Goal: Navigation & Orientation: Find specific page/section

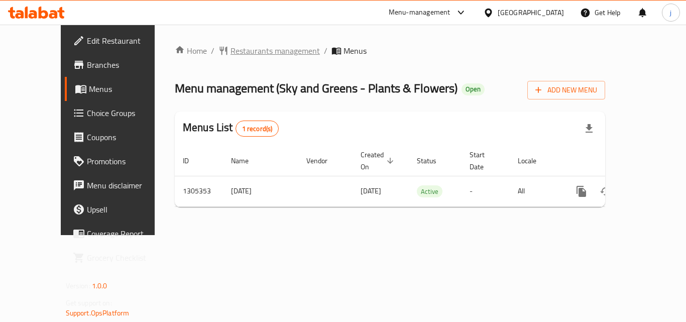
click at [248, 50] on span "Restaurants management" at bounding box center [275, 51] width 89 height 12
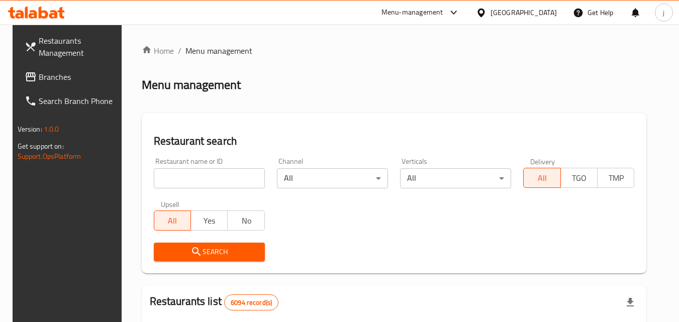
click at [204, 177] on input "search" at bounding box center [209, 178] width 111 height 20
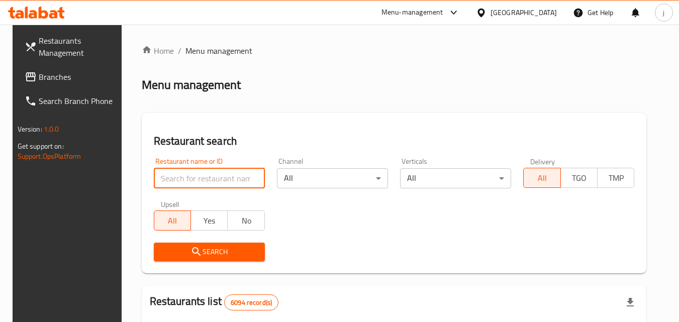
paste input "703662"
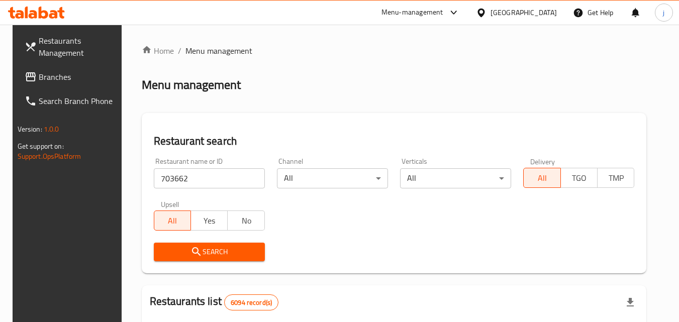
click at [199, 247] on span "Search" at bounding box center [209, 252] width 95 height 13
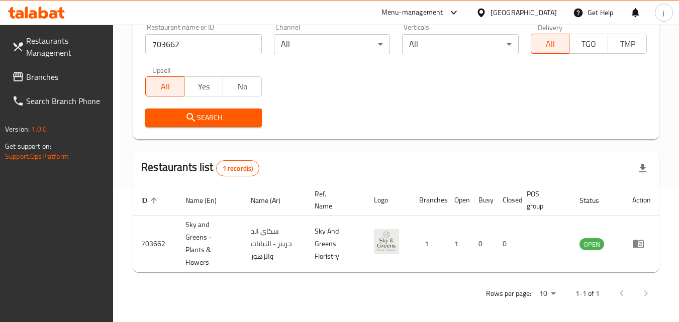
scroll to position [139, 0]
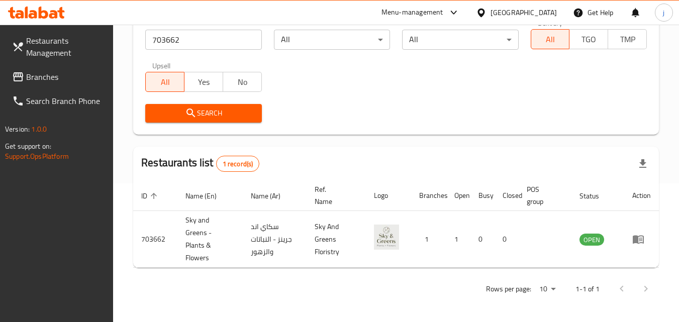
click at [189, 45] on input "703662" at bounding box center [203, 40] width 116 height 20
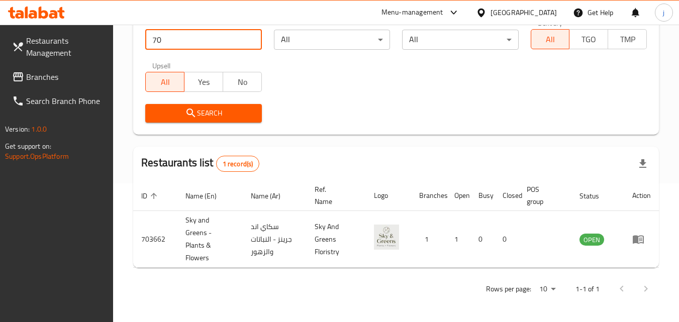
type input "7"
paste input "766559"
type input "766559"
click at [226, 118] on span "Search" at bounding box center [203, 113] width 100 height 13
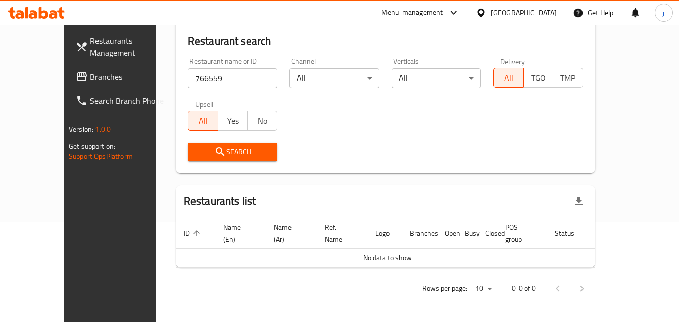
scroll to position [88, 0]
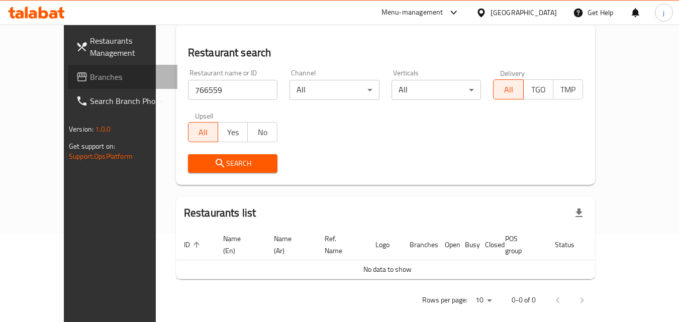
click at [90, 74] on span "Branches" at bounding box center [129, 77] width 79 height 12
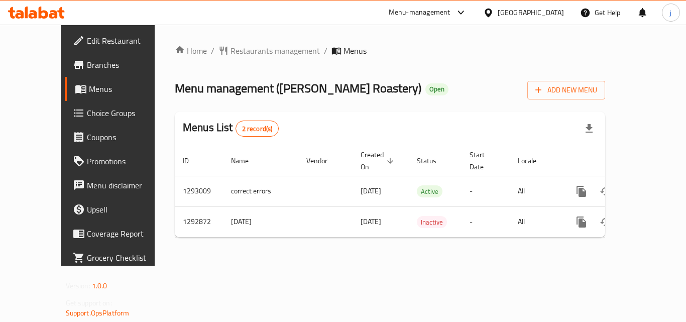
click at [87, 64] on span "Branches" at bounding box center [127, 65] width 80 height 12
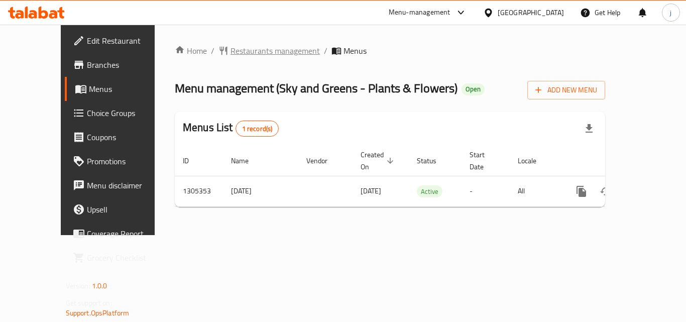
click at [231, 52] on span "Restaurants management" at bounding box center [275, 51] width 89 height 12
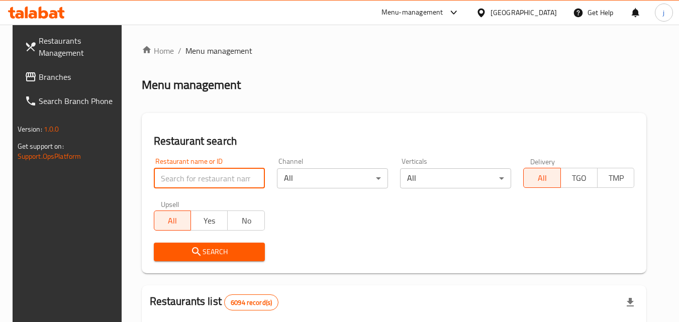
click at [189, 173] on input "search" at bounding box center [209, 178] width 111 height 20
paste input "703662"
type input "703662"
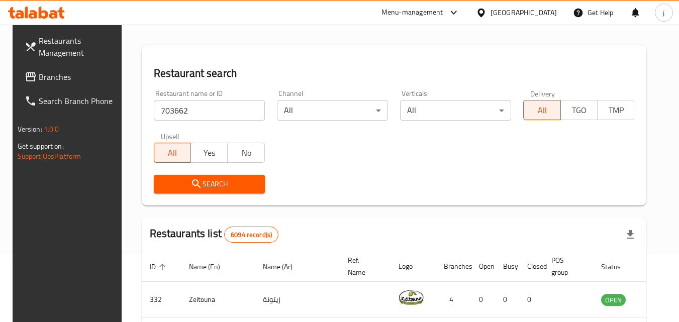
scroll to position [50, 0]
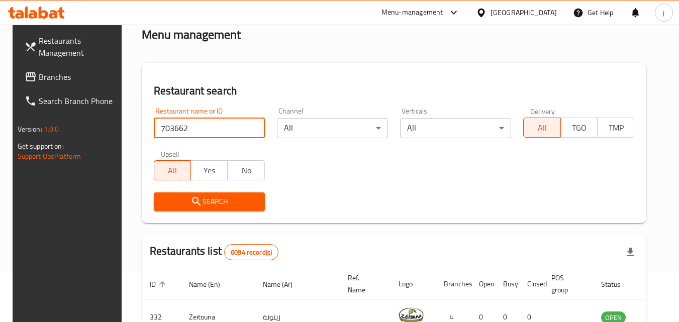
drag, startPoint x: 197, startPoint y: 130, endPoint x: 103, endPoint y: 114, distance: 95.4
click at [553, 12] on div "[GEOGRAPHIC_DATA]" at bounding box center [523, 12] width 66 height 11
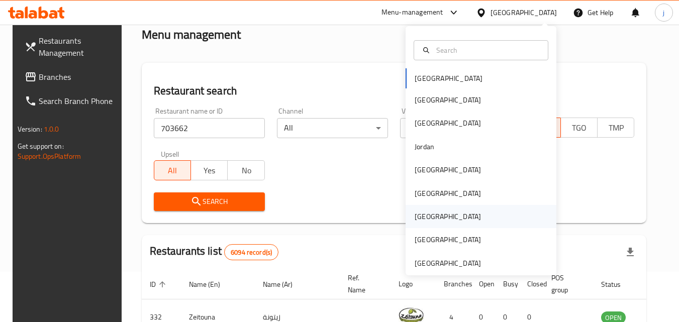
click at [425, 221] on div "[GEOGRAPHIC_DATA]" at bounding box center [447, 216] width 82 height 23
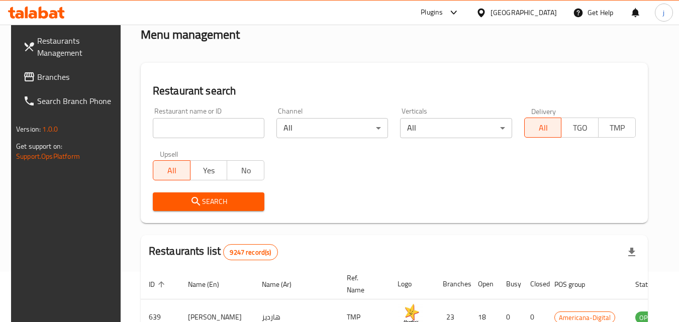
click at [197, 124] on input "search" at bounding box center [209, 128] width 112 height 20
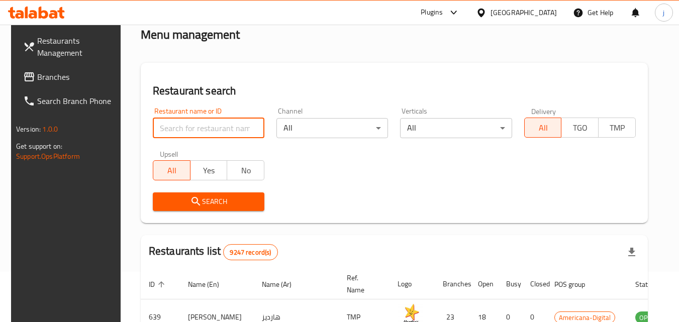
paste input "771964"
type input "771964"
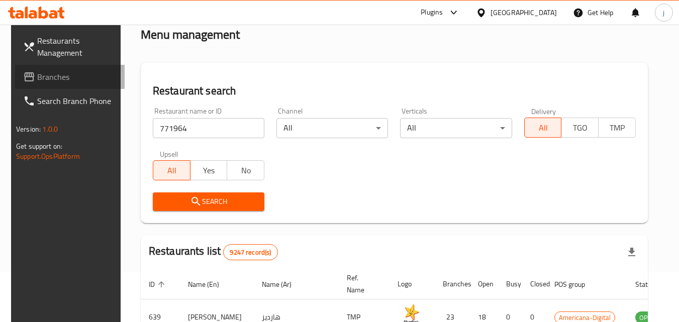
click at [55, 73] on span "Branches" at bounding box center [76, 77] width 79 height 12
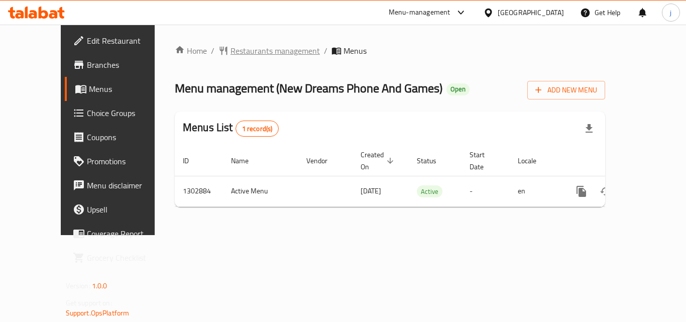
click at [239, 53] on span "Restaurants management" at bounding box center [275, 51] width 89 height 12
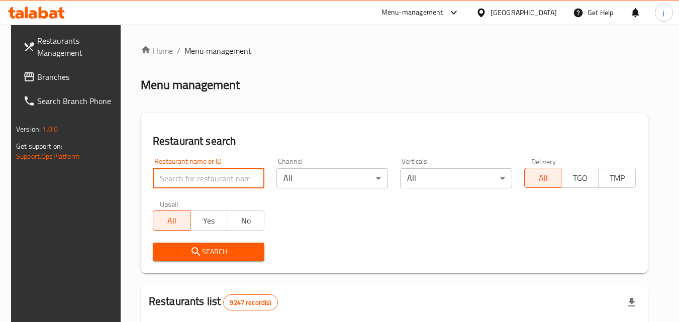
click at [194, 180] on input "search" at bounding box center [209, 178] width 112 height 20
paste input "702560"
type input "702560"
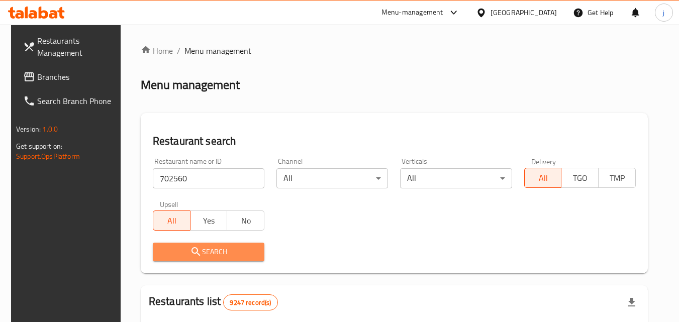
click at [235, 254] on span "Search" at bounding box center [208, 252] width 95 height 13
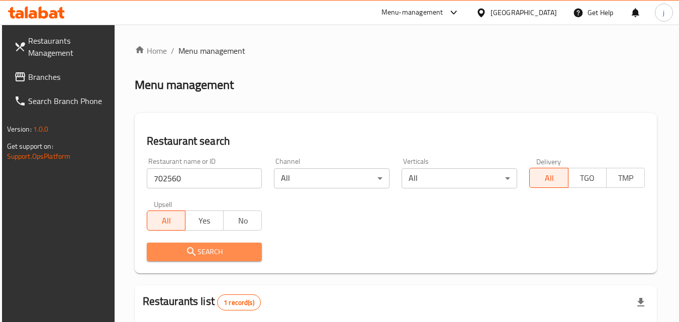
click at [246, 259] on button "Search" at bounding box center [205, 252] width 116 height 19
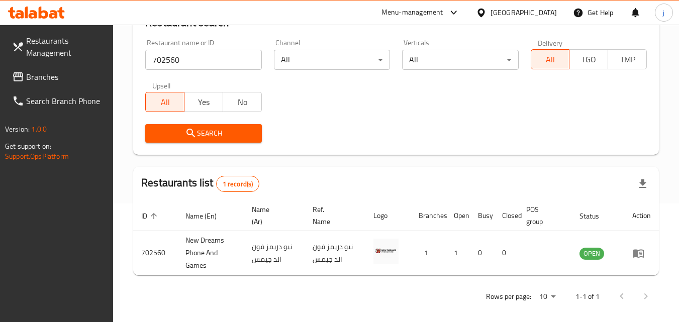
scroll to position [126, 0]
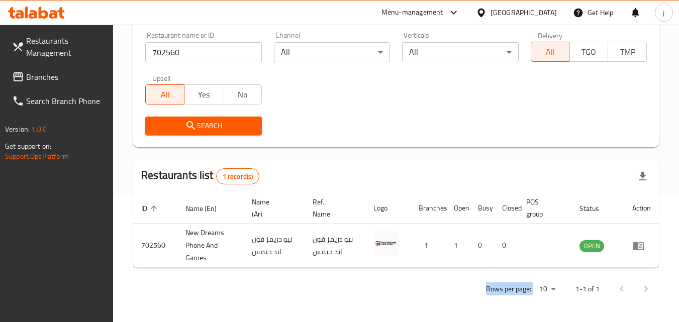
drag, startPoint x: 388, startPoint y: 272, endPoint x: 571, endPoint y: 281, distance: 183.6
click at [571, 281] on div "Home / Menu management Menu management Restaurant search Restaurant name or ID …" at bounding box center [395, 110] width 525 height 383
click at [561, 15] on div "[GEOGRAPHIC_DATA]" at bounding box center [516, 13] width 97 height 24
click at [549, 15] on div "[GEOGRAPHIC_DATA]" at bounding box center [523, 12] width 66 height 11
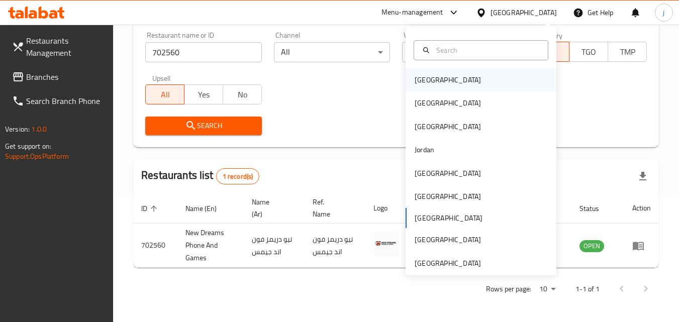
click at [431, 84] on div "[GEOGRAPHIC_DATA]" at bounding box center [447, 79] width 82 height 23
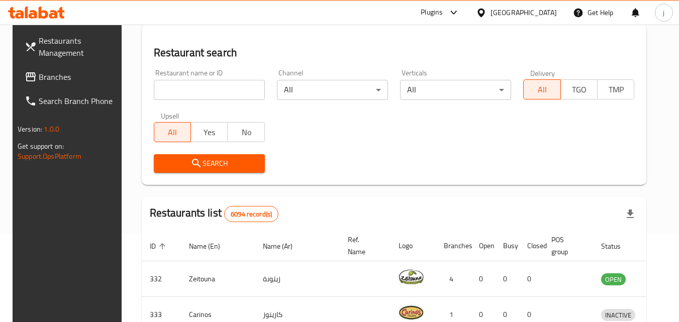
scroll to position [126, 0]
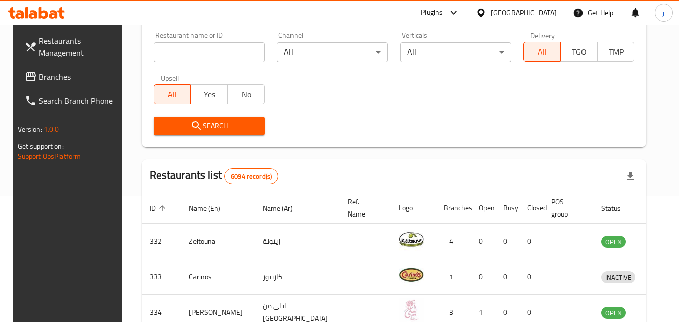
click at [206, 51] on input "search" at bounding box center [209, 52] width 111 height 20
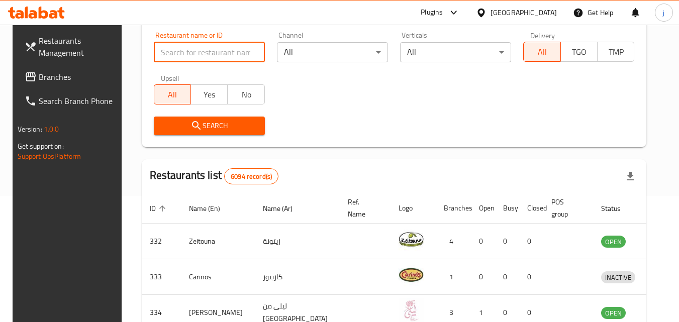
click at [39, 78] on span "Branches" at bounding box center [78, 77] width 79 height 12
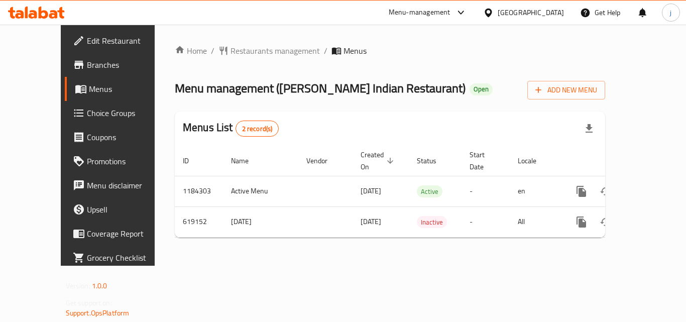
click at [558, 12] on div "[GEOGRAPHIC_DATA]" at bounding box center [531, 12] width 66 height 11
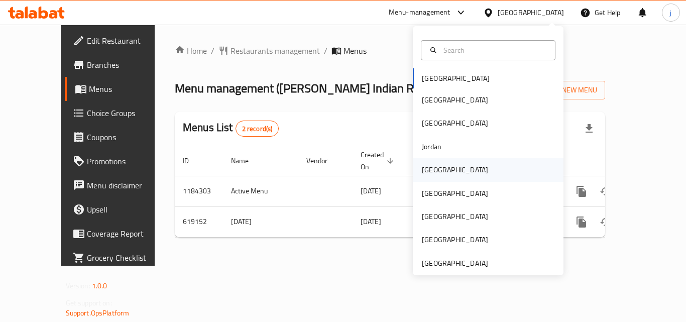
click at [450, 165] on div "[GEOGRAPHIC_DATA]" at bounding box center [488, 169] width 151 height 23
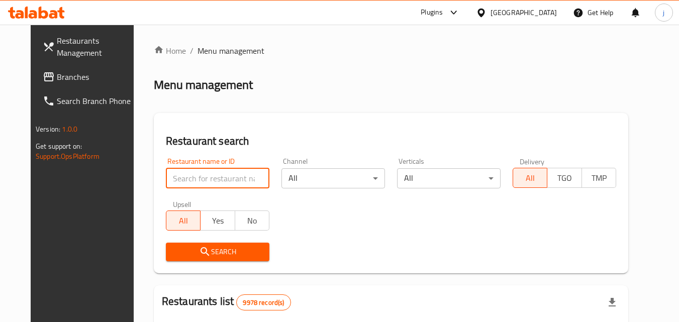
click at [181, 181] on input "search" at bounding box center [217, 178] width 103 height 20
click at [57, 83] on span "Branches" at bounding box center [96, 77] width 79 height 12
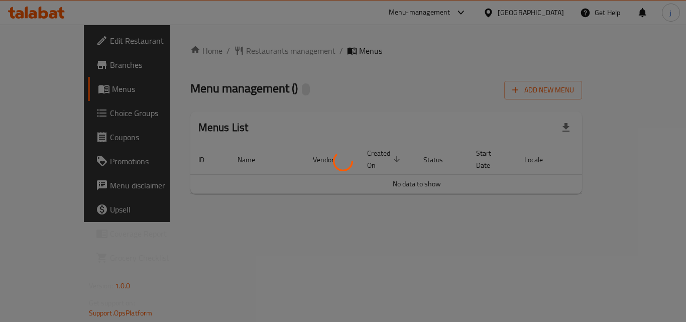
click at [225, 50] on div at bounding box center [343, 161] width 686 height 322
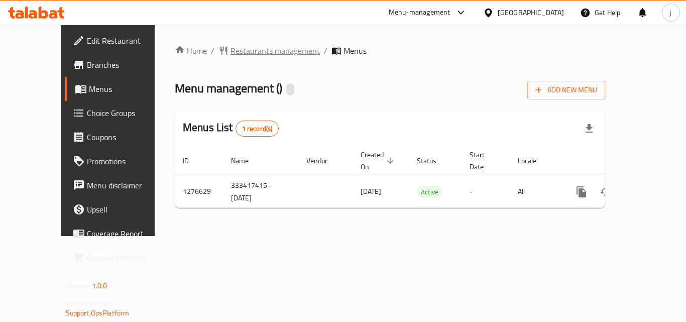
click at [239, 52] on span "Restaurants management" at bounding box center [275, 51] width 89 height 12
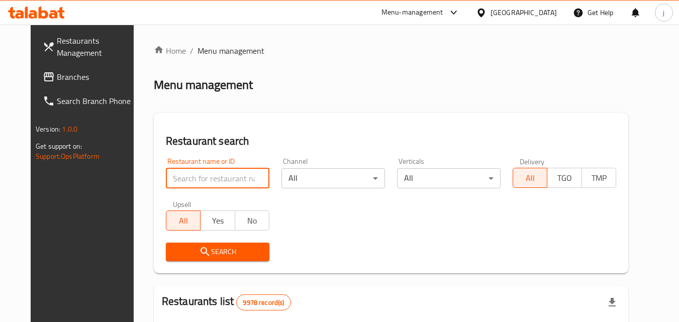
click at [189, 184] on input "search" at bounding box center [217, 178] width 103 height 20
paste input "692039"
type input "692039"
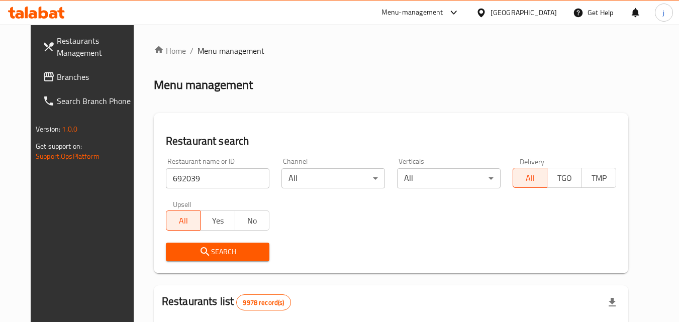
click at [174, 250] on span "Search" at bounding box center [217, 252] width 87 height 13
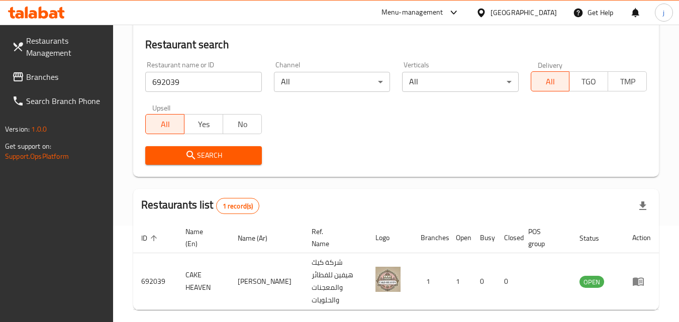
scroll to position [100, 0]
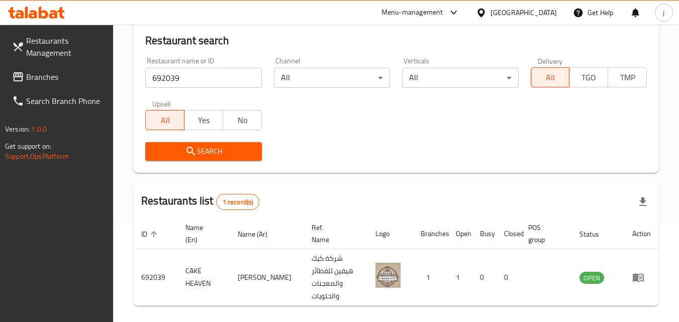
click at [566, 15] on div "Get Help" at bounding box center [593, 13] width 57 height 24
click at [555, 15] on div "Kuwait" at bounding box center [523, 12] width 66 height 11
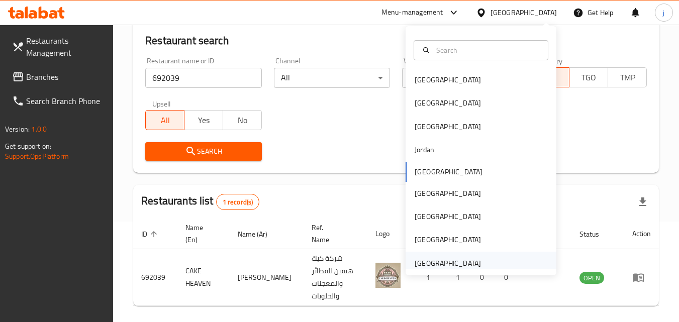
click at [442, 265] on div "United Arab Emirates" at bounding box center [447, 263] width 66 height 11
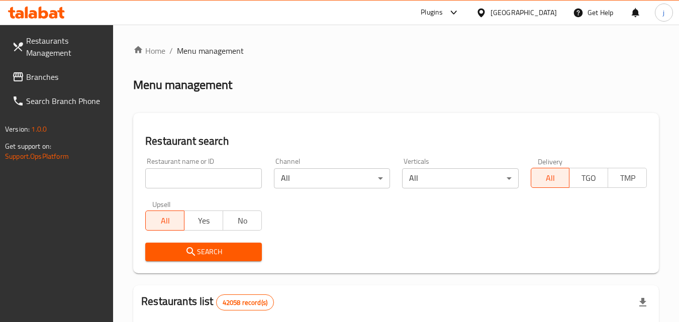
click at [56, 81] on span "Branches" at bounding box center [65, 77] width 79 height 12
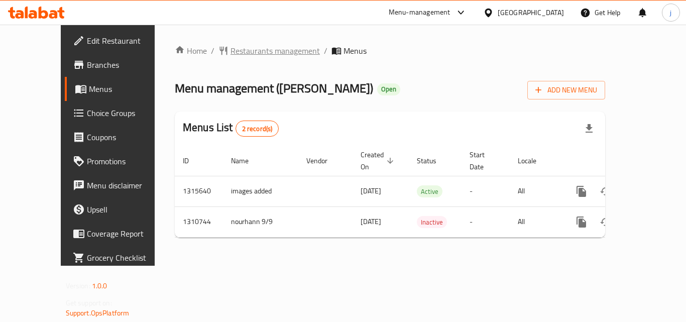
click at [231, 52] on span "Restaurants management" at bounding box center [275, 51] width 89 height 12
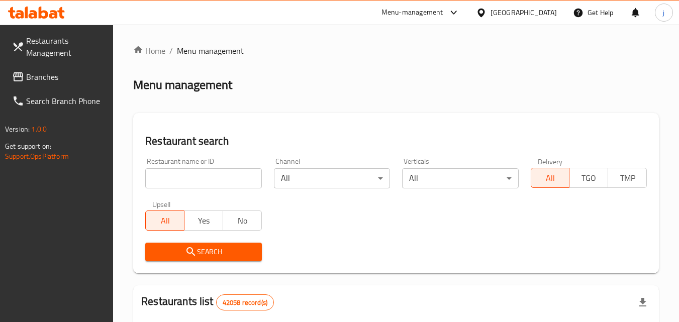
click at [195, 178] on input "search" at bounding box center [203, 178] width 116 height 20
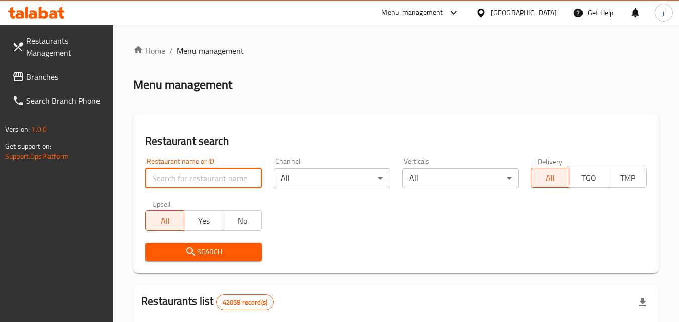
paste input "705529"
type input "705529"
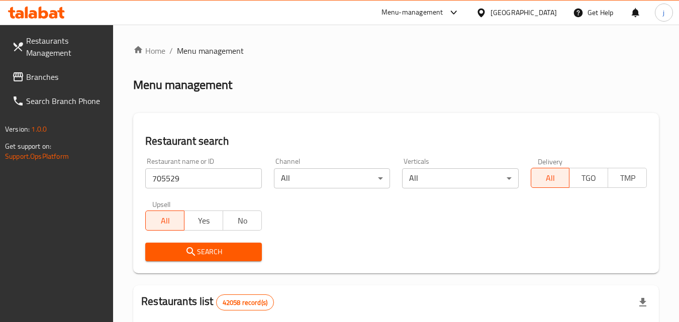
click at [206, 253] on span "Search" at bounding box center [203, 252] width 100 height 13
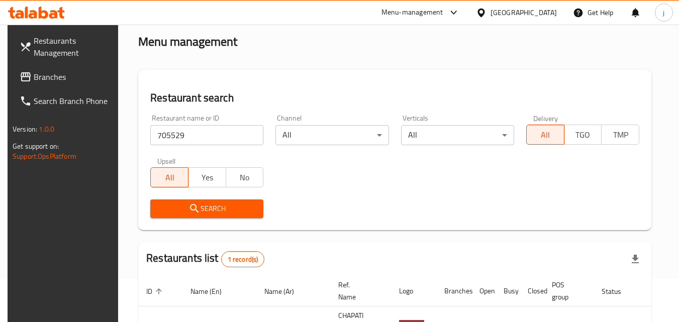
scroll to position [100, 0]
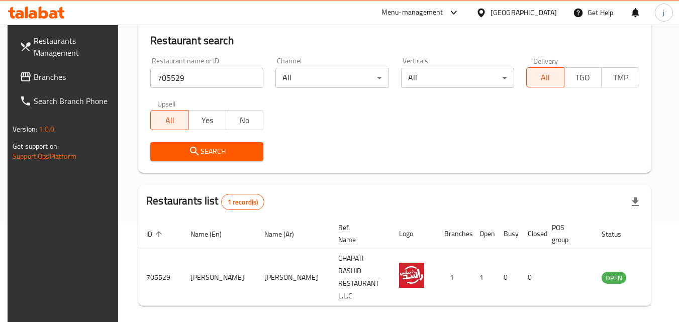
click at [554, 12] on div "[GEOGRAPHIC_DATA]" at bounding box center [523, 12] width 66 height 11
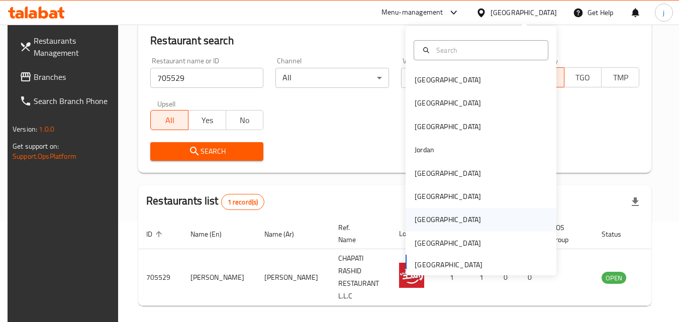
click at [416, 217] on div "[GEOGRAPHIC_DATA]" at bounding box center [447, 219] width 66 height 11
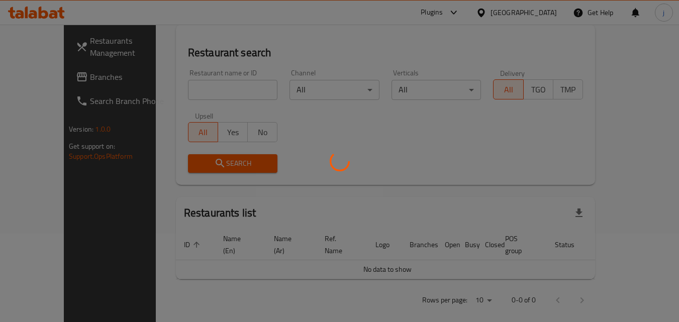
scroll to position [100, 0]
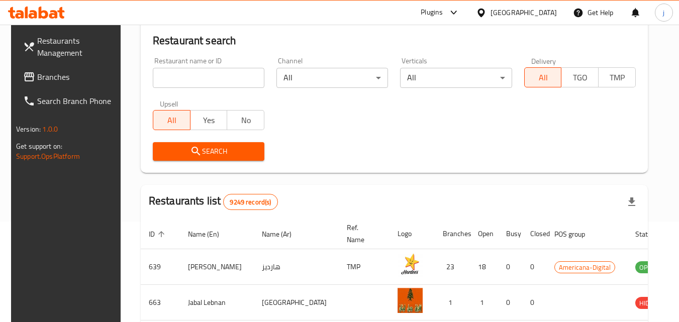
click at [58, 81] on span "Branches" at bounding box center [76, 77] width 79 height 12
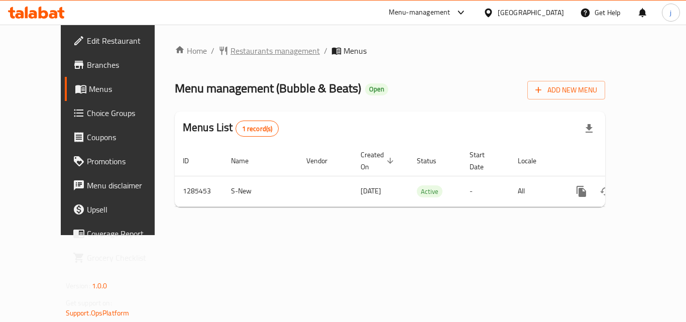
click at [250, 52] on span "Restaurants management" at bounding box center [275, 51] width 89 height 12
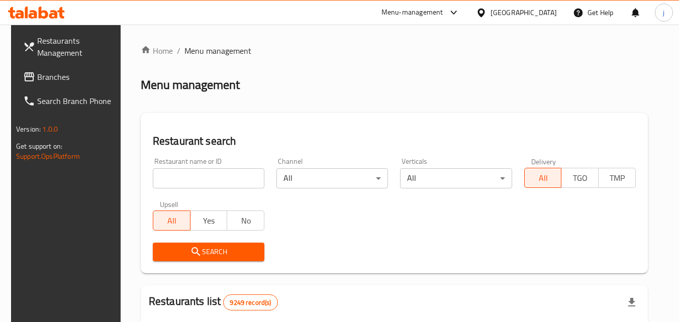
click at [202, 184] on input "search" at bounding box center [209, 178] width 112 height 20
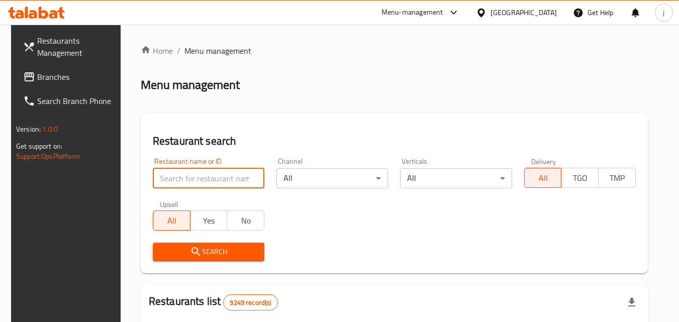
paste input "695816"
type input "695816"
click button "Search" at bounding box center [209, 252] width 112 height 19
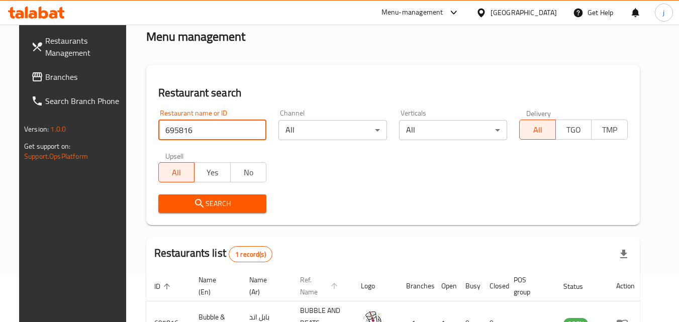
scroll to position [126, 0]
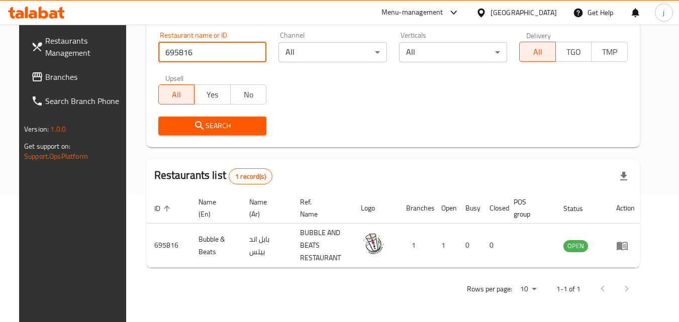
click at [250, 52] on input "695816" at bounding box center [212, 52] width 109 height 20
click at [559, 14] on div "Qatar" at bounding box center [516, 13] width 97 height 24
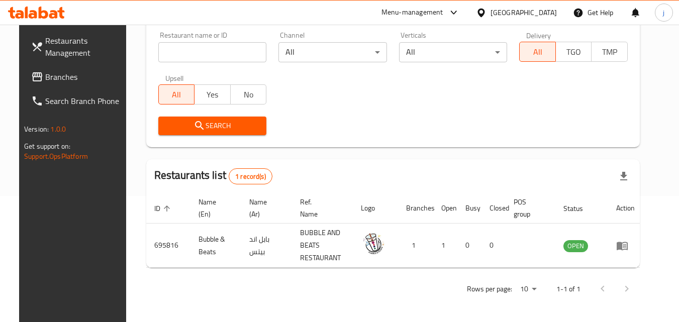
click at [549, 13] on div "Qatar" at bounding box center [523, 12] width 66 height 11
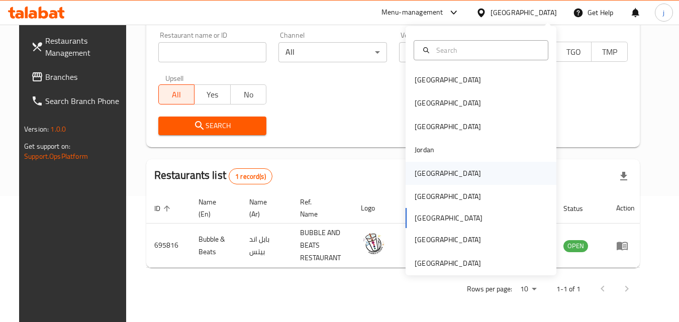
click at [432, 171] on div "[GEOGRAPHIC_DATA]" at bounding box center [447, 173] width 82 height 23
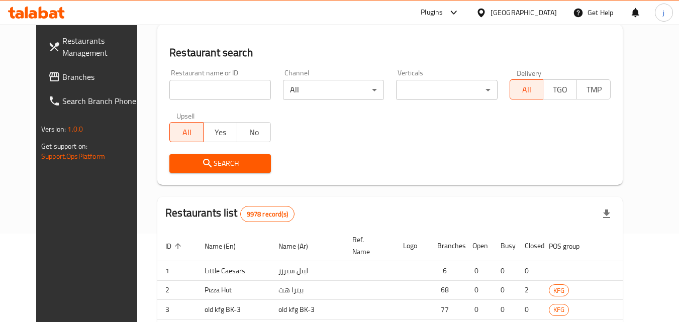
scroll to position [126, 0]
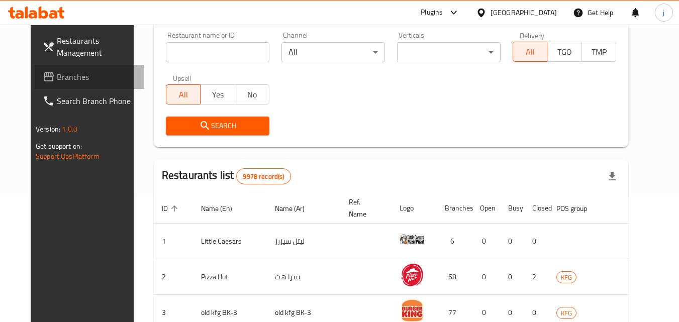
click at [57, 78] on span "Branches" at bounding box center [96, 77] width 79 height 12
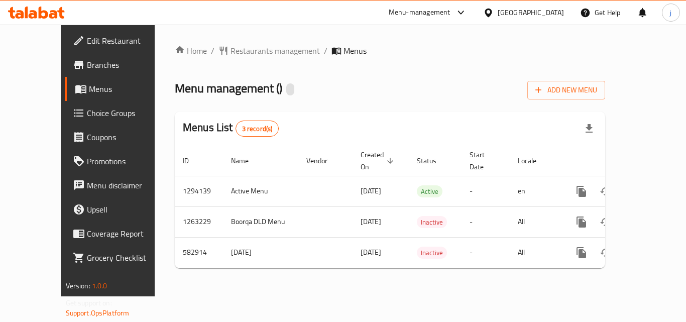
click at [427, 61] on div "Home / Restaurants management / Menus Menu management ( ) Add New Menu Menus Li…" at bounding box center [390, 161] width 430 height 232
click at [231, 50] on span "Restaurants management" at bounding box center [275, 51] width 89 height 12
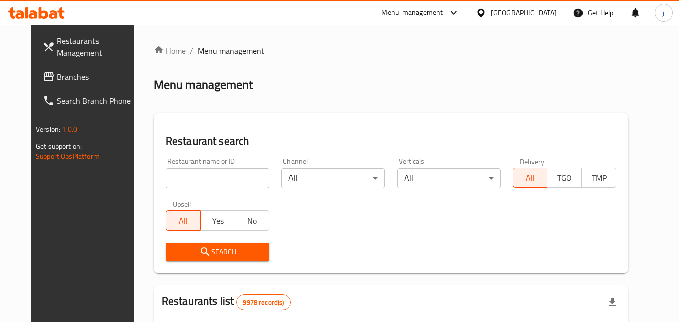
click at [204, 172] on input "search" at bounding box center [217, 178] width 103 height 20
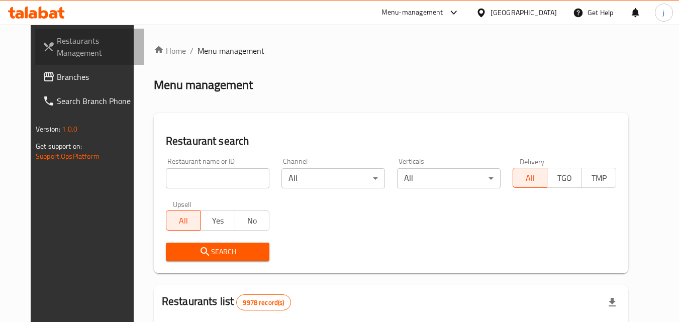
click at [57, 37] on span "Restaurants Management" at bounding box center [96, 47] width 79 height 24
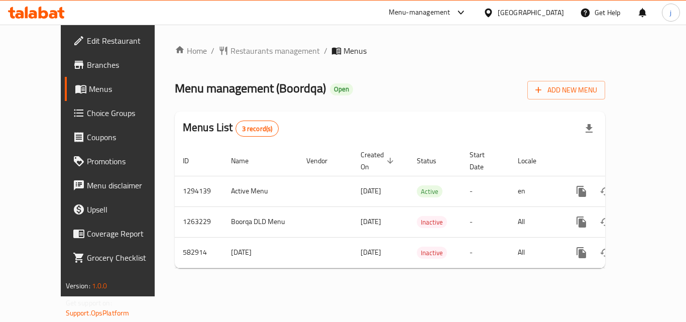
click at [432, 103] on div "Home / Restaurants management / Menus Menu management ( Boordqa ) Open Add New …" at bounding box center [390, 161] width 430 height 232
click at [231, 47] on span "Restaurants management" at bounding box center [275, 51] width 89 height 12
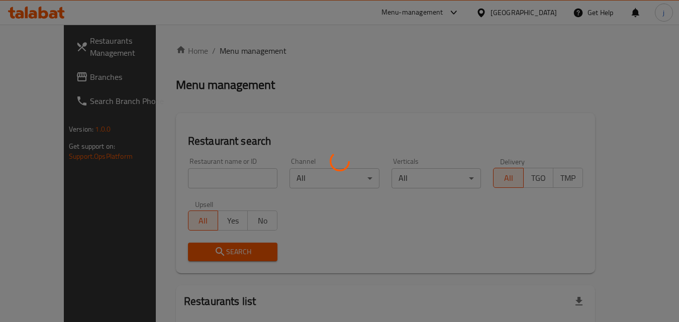
click at [205, 182] on div at bounding box center [339, 161] width 679 height 322
click at [204, 180] on div at bounding box center [339, 161] width 679 height 322
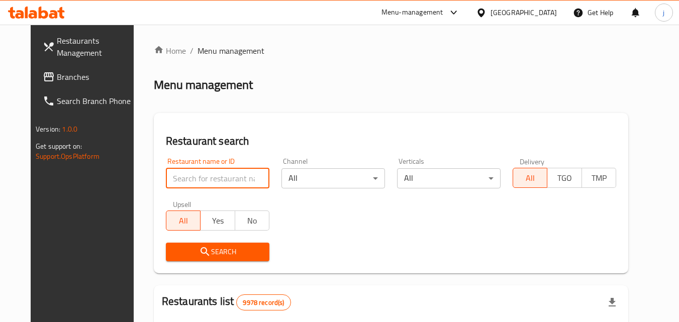
click at [229, 174] on input "search" at bounding box center [217, 178] width 103 height 20
paste input "627623"
type input "627623"
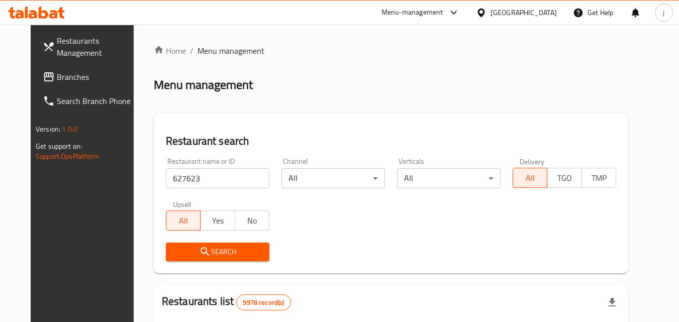
click at [212, 258] on span "Search" at bounding box center [217, 252] width 87 height 13
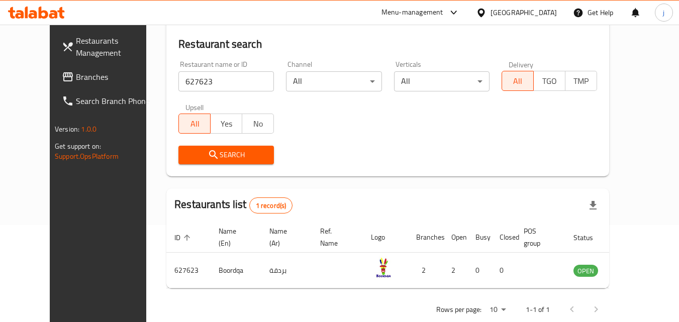
scroll to position [118, 0]
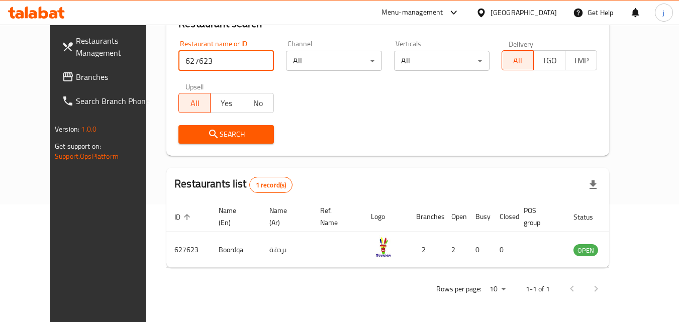
click at [254, 64] on input "627623" at bounding box center [225, 61] width 95 height 20
click at [76, 75] on span "Branches" at bounding box center [115, 77] width 79 height 12
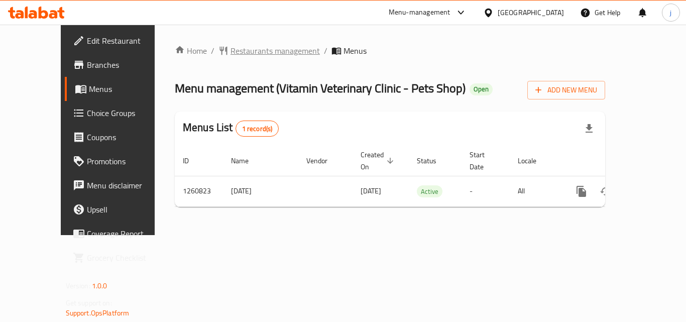
click at [259, 49] on span "Restaurants management" at bounding box center [275, 51] width 89 height 12
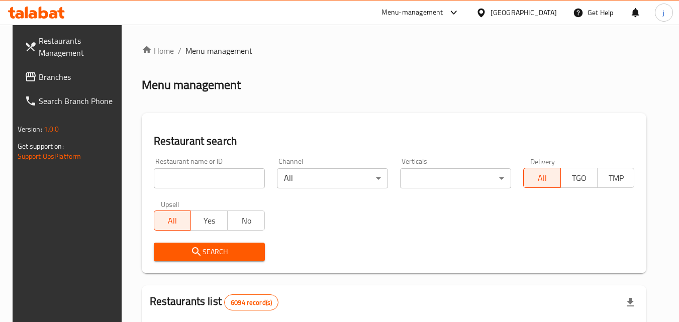
click at [168, 174] on input "search" at bounding box center [209, 178] width 111 height 20
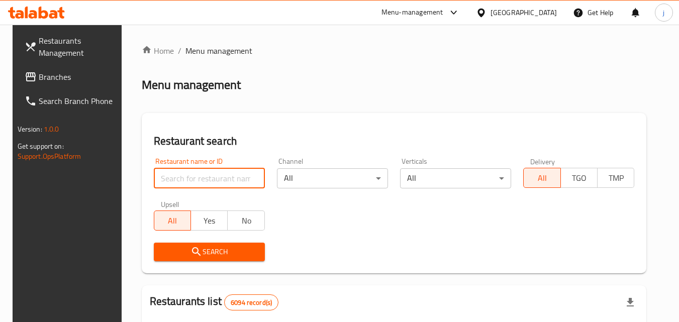
paste input "684813"
type input "684813"
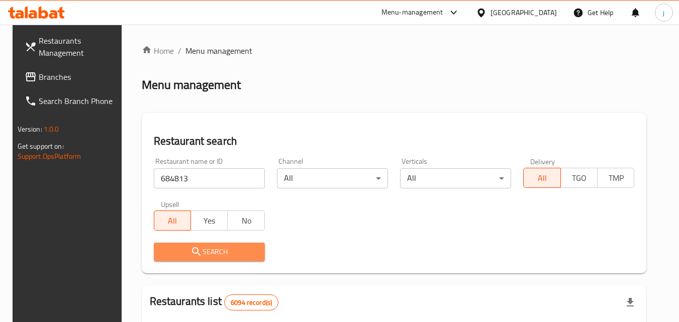
click at [237, 246] on span "Search" at bounding box center [209, 252] width 95 height 13
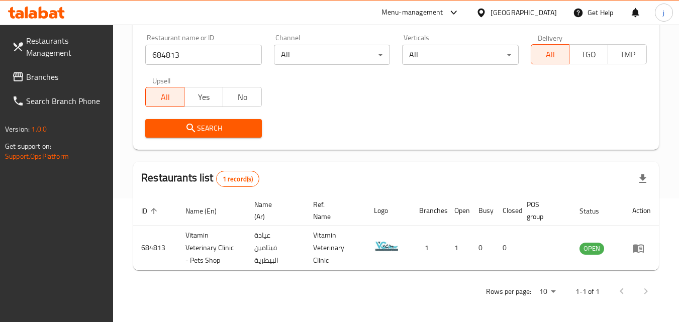
scroll to position [126, 0]
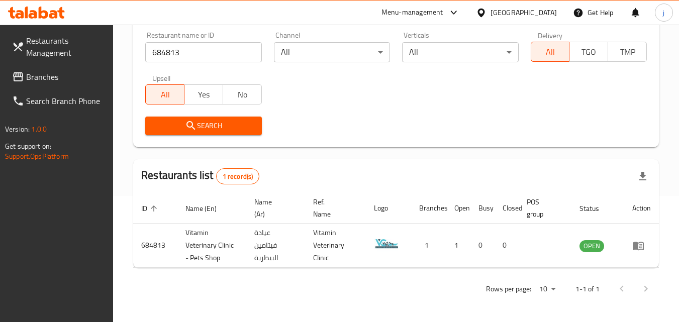
click at [554, 14] on div "Bahrain" at bounding box center [523, 12] width 66 height 11
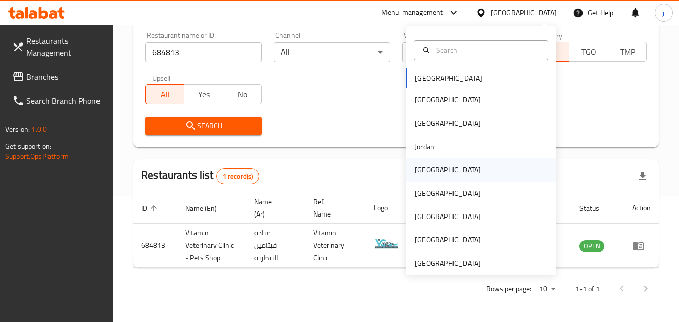
click at [427, 170] on div "Kuwait" at bounding box center [447, 169] width 66 height 11
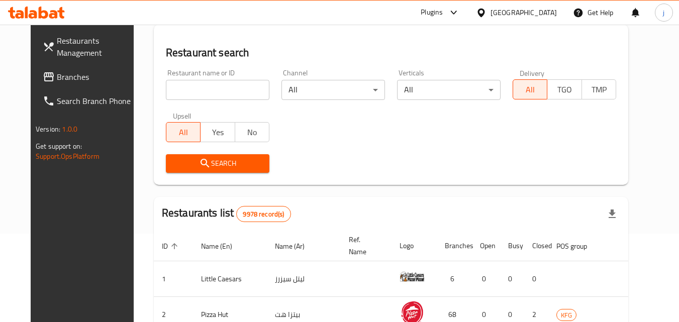
scroll to position [126, 0]
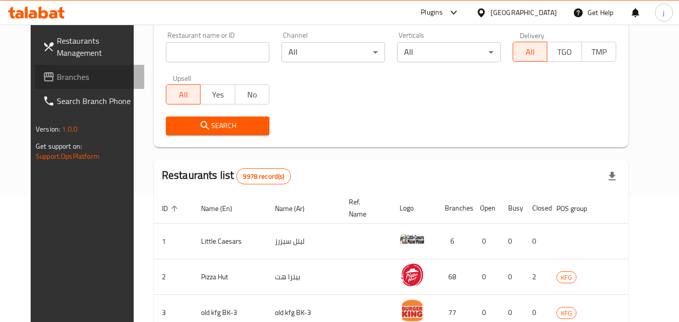
click at [64, 81] on span "Branches" at bounding box center [96, 77] width 79 height 12
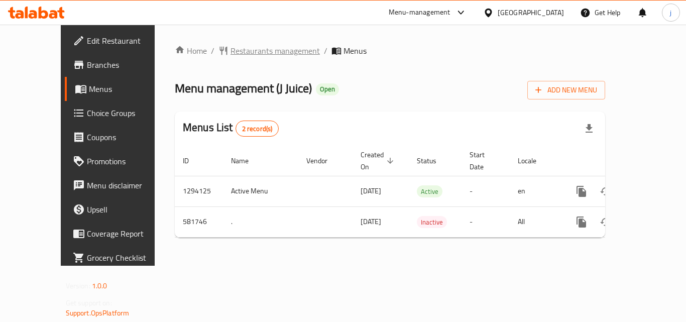
click at [272, 54] on span "Restaurants management" at bounding box center [275, 51] width 89 height 12
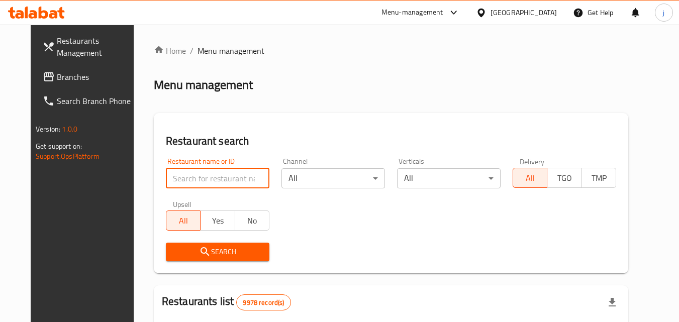
click at [224, 180] on input "search" at bounding box center [217, 178] width 103 height 20
paste input "636874"
type input "636874"
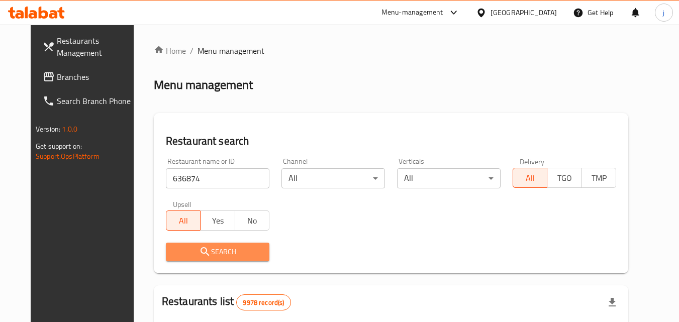
click at [245, 249] on span "Search" at bounding box center [217, 252] width 87 height 13
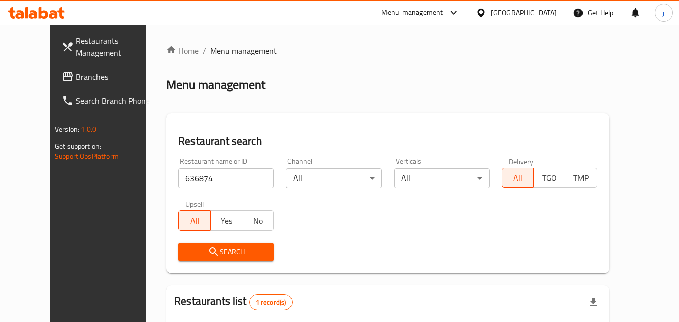
click at [544, 10] on div "[GEOGRAPHIC_DATA]" at bounding box center [523, 12] width 66 height 11
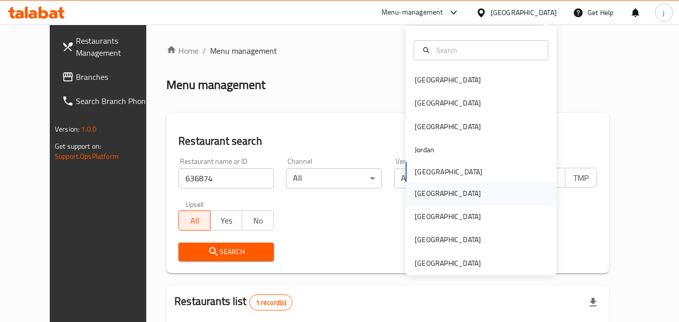
click at [414, 195] on div "[GEOGRAPHIC_DATA]" at bounding box center [447, 193] width 66 height 11
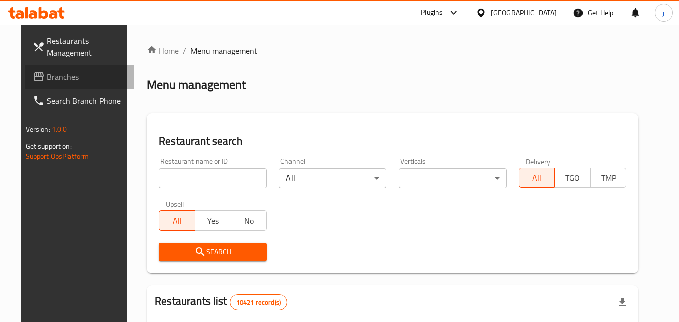
click at [57, 80] on span "Branches" at bounding box center [86, 77] width 79 height 12
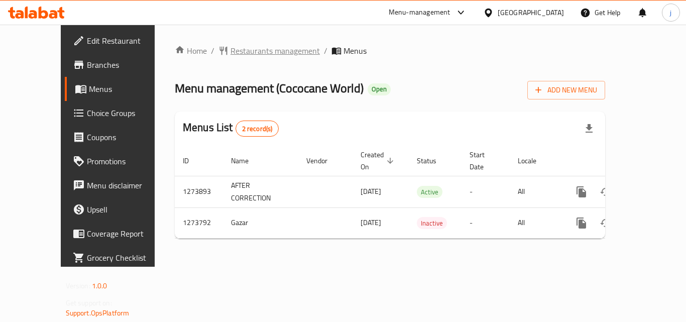
click at [276, 48] on span "Restaurants management" at bounding box center [275, 51] width 89 height 12
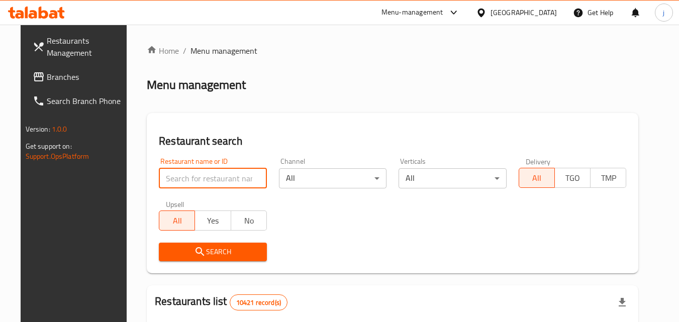
click at [191, 174] on input "search" at bounding box center [213, 178] width 108 height 20
paste input "690978"
type input "690978"
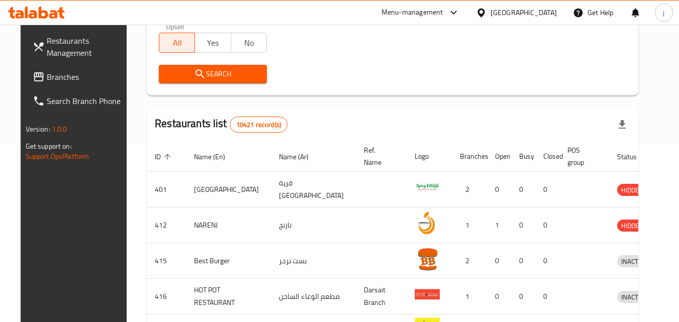
scroll to position [201, 0]
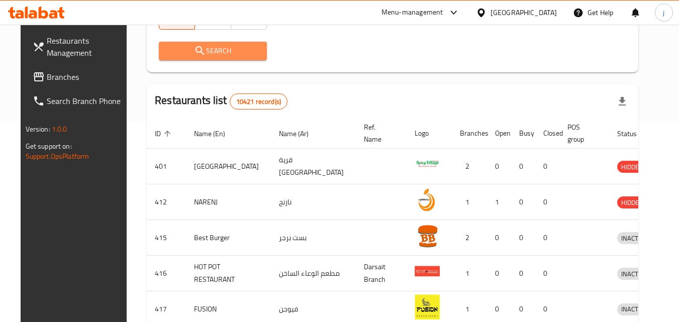
click at [203, 54] on span "Search" at bounding box center [213, 51] width 92 height 13
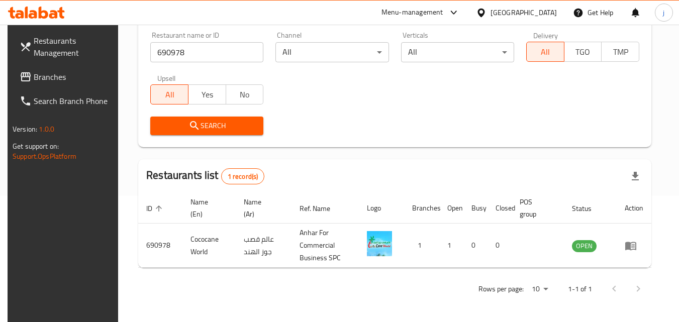
scroll to position [0, 0]
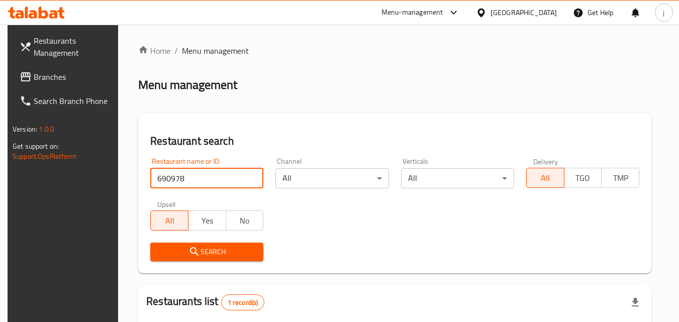
drag, startPoint x: 185, startPoint y: 182, endPoint x: 129, endPoint y: 172, distance: 57.2
click at [129, 172] on div "Home / Menu management Menu management Restaurant search Restaurant name or ID …" at bounding box center [394, 236] width 553 height 423
paste input "779399"
type input "779399"
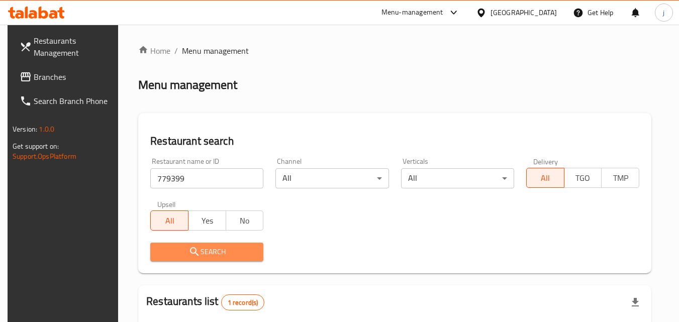
click at [203, 250] on span "Search" at bounding box center [206, 252] width 97 height 13
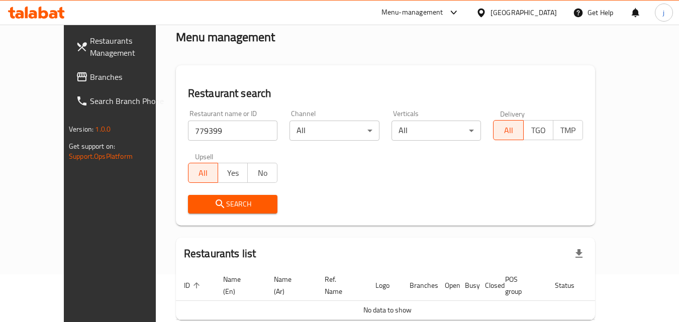
scroll to position [88, 0]
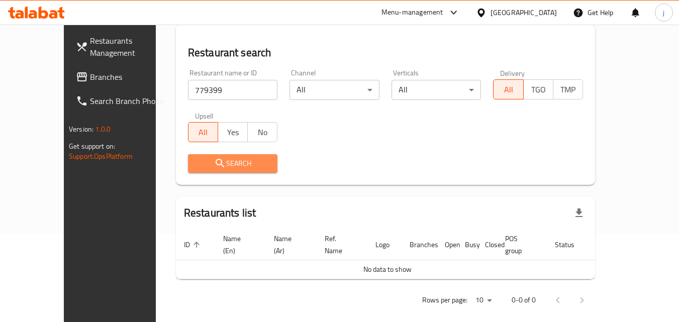
click at [215, 160] on span "Search" at bounding box center [233, 163] width 74 height 13
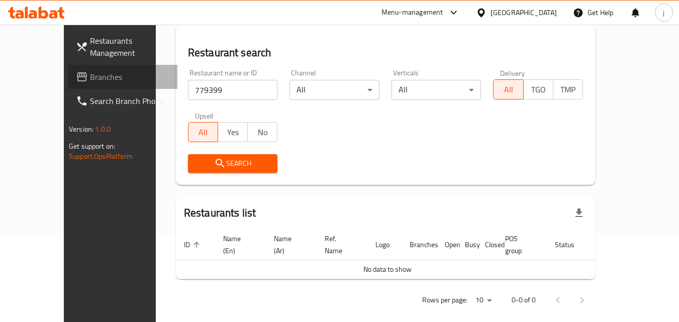
click at [90, 78] on span "Branches" at bounding box center [129, 77] width 79 height 12
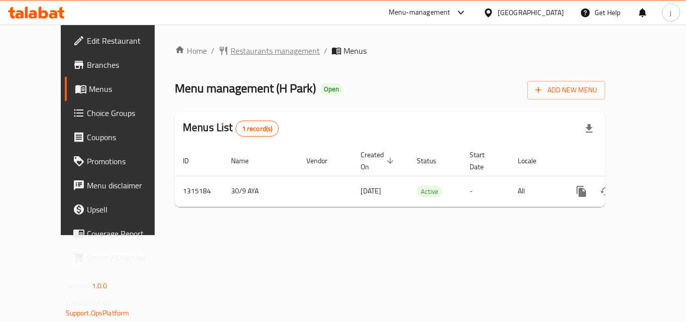
click at [233, 46] on span "Restaurants management" at bounding box center [275, 51] width 89 height 12
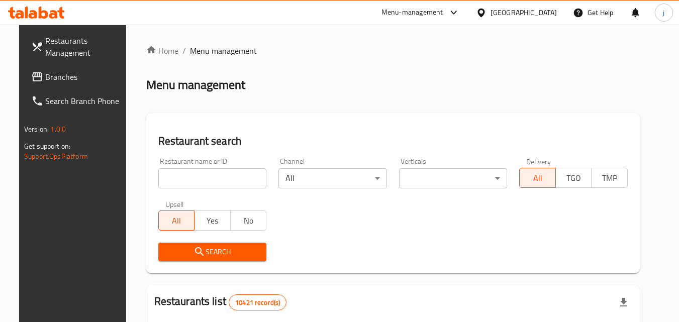
click at [236, 183] on input "search" at bounding box center [212, 178] width 109 height 20
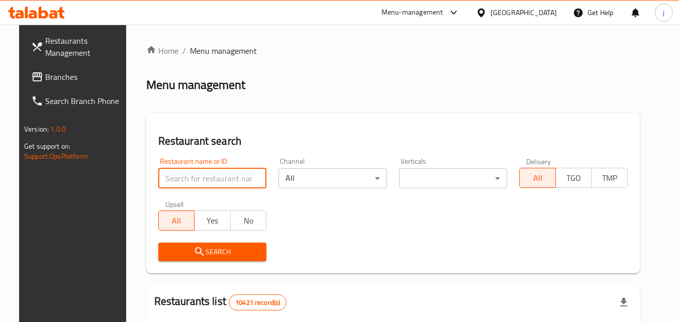
paste input "707224"
type input "707224"
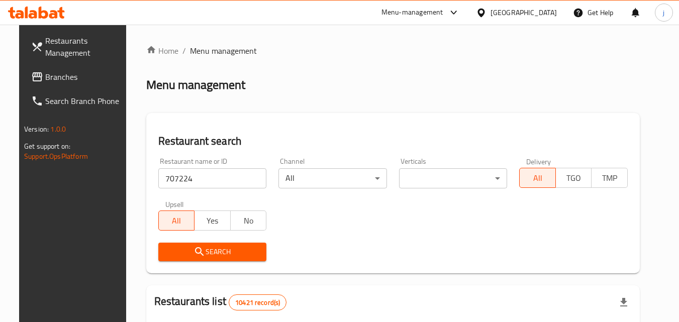
click at [220, 250] on span "Search" at bounding box center [212, 252] width 92 height 13
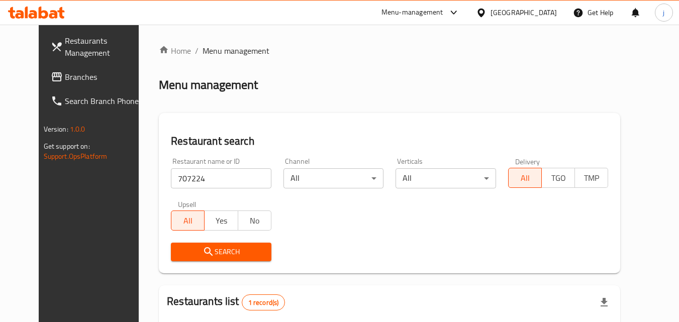
click at [551, 13] on div "Oman" at bounding box center [523, 12] width 66 height 11
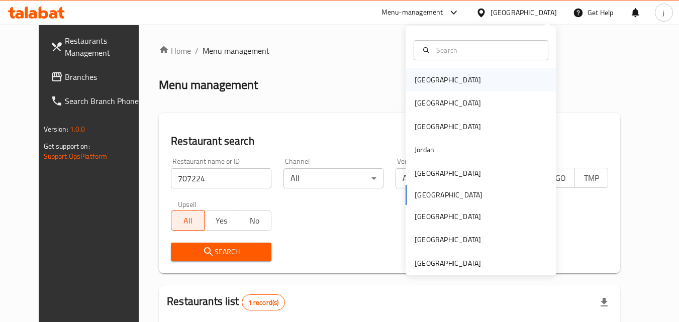
click at [449, 78] on div "[GEOGRAPHIC_DATA]" at bounding box center [480, 79] width 151 height 23
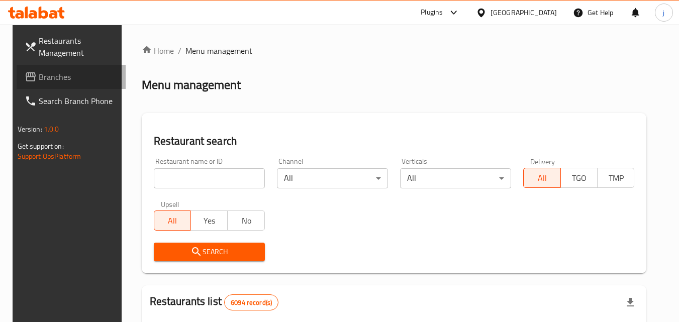
click at [48, 78] on span "Branches" at bounding box center [78, 77] width 79 height 12
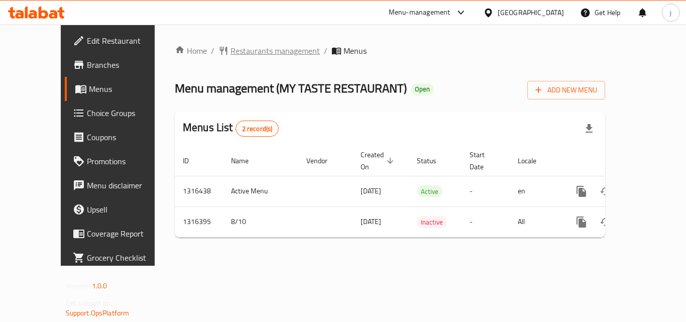
click at [257, 53] on span "Restaurants management" at bounding box center [275, 51] width 89 height 12
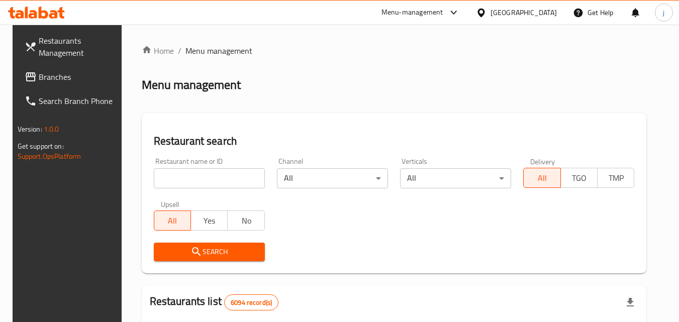
click at [211, 178] on input "search" at bounding box center [209, 178] width 111 height 20
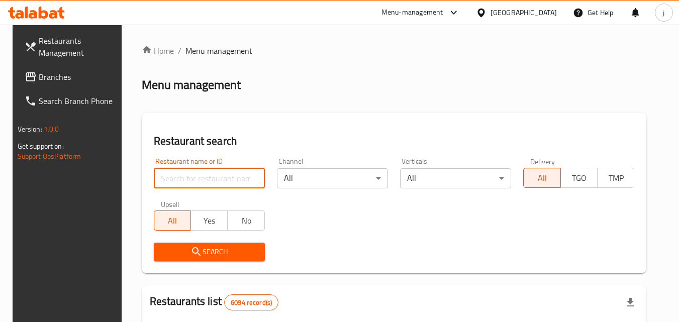
paste input "707617"
type input "707617"
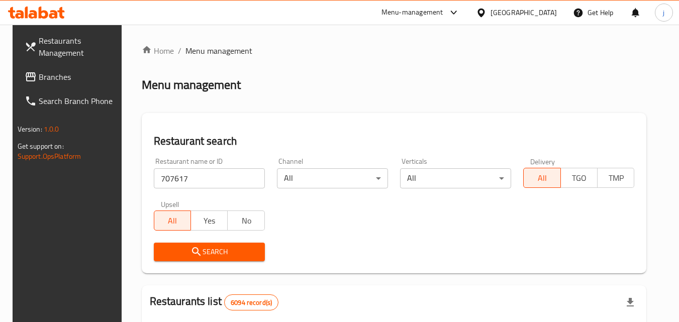
click at [199, 252] on span "Search" at bounding box center [209, 252] width 95 height 13
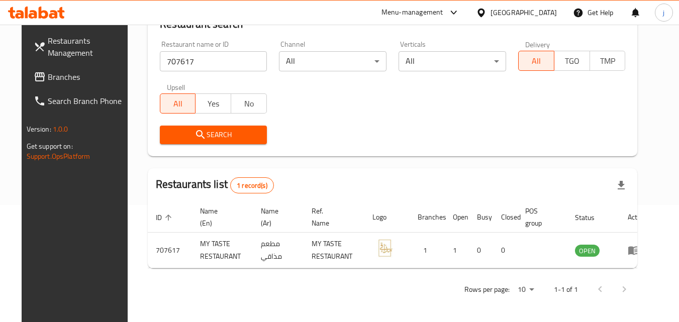
scroll to position [118, 0]
